Goal: Use online tool/utility

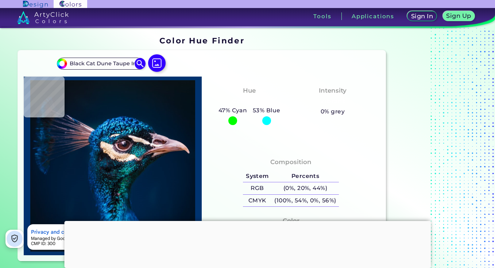
type input "Black Cat Dune Taupe Iridium"
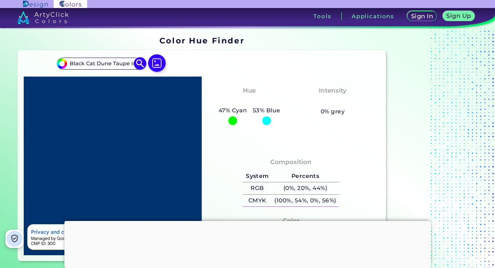
click at [139, 62] on img at bounding box center [140, 63] width 13 height 13
drag, startPoint x: 70, startPoint y: 63, endPoint x: 196, endPoint y: 72, distance: 126.5
click at [196, 72] on div "#00bfff Black Cat Dune Taupe Iridium Acadia ◉ Acid Green ◉ Aero Blue ◉ Alabaste…" at bounding box center [202, 155] width 368 height 211
paste input "423533"
type input "423533"
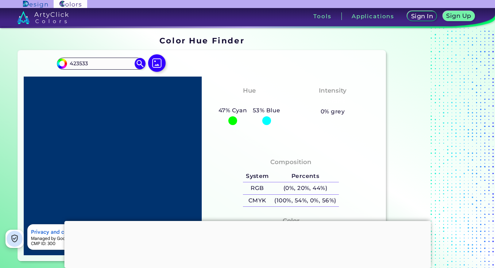
type input "#423533"
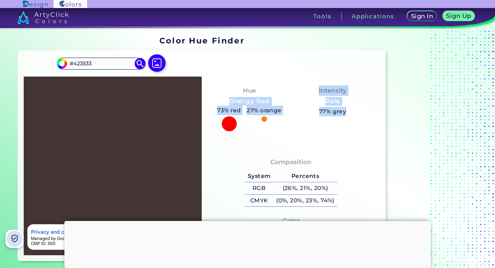
drag, startPoint x: 221, startPoint y: 83, endPoint x: 351, endPoint y: 117, distance: 133.9
click at [351, 117] on div "Hue Orangy Red 73% red 27% orange Intensity Pale 77% grey" at bounding box center [291, 113] width 178 height 72
copy div "Orangy Red 73% red 27% orange Intensity Pale 77% grey"
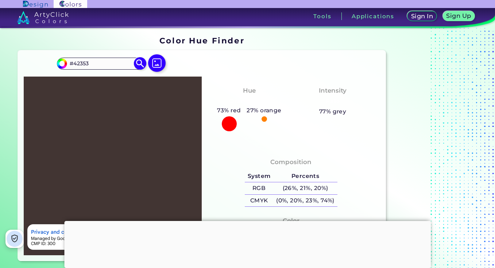
click at [92, 63] on input "#42353" at bounding box center [101, 64] width 68 height 10
type input "#"
paste input "423334"
type input "423334"
type input "#423334"
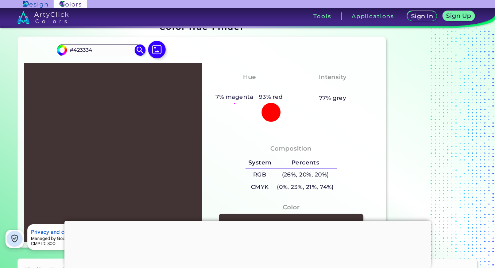
scroll to position [17, 0]
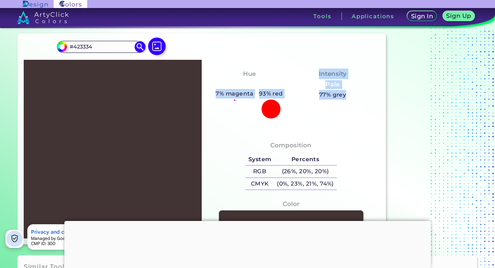
drag, startPoint x: 220, startPoint y: 67, endPoint x: 340, endPoint y: 127, distance: 134.6
click at [340, 127] on div "Hue Red 7% magenta 93% red Intensity Pale 77% grey" at bounding box center [291, 96] width 178 height 72
copy div "7% magenta 93% red Intensity Pale 77% grey"
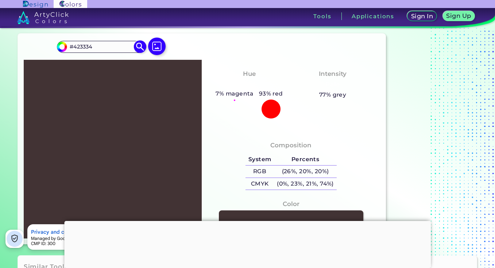
click at [95, 47] on input "#423334" at bounding box center [101, 47] width 68 height 10
paste input "1E0F0C"
type input "#1E0F0C"
type input "#1e0f0c"
type input "#1E0F0C"
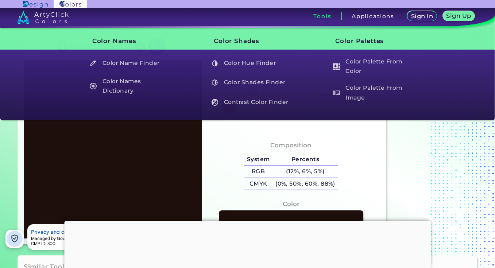
click at [319, 18] on h3 "Tools" at bounding box center [322, 15] width 18 height 5
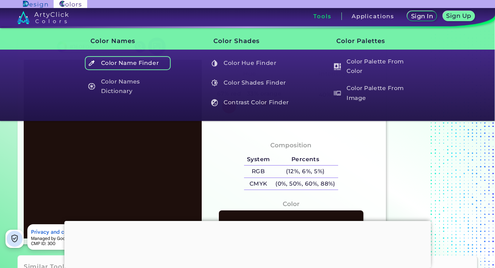
click at [151, 66] on h5 "Color Name Finder" at bounding box center [128, 63] width 86 height 14
